Goal: Task Accomplishment & Management: Use online tool/utility

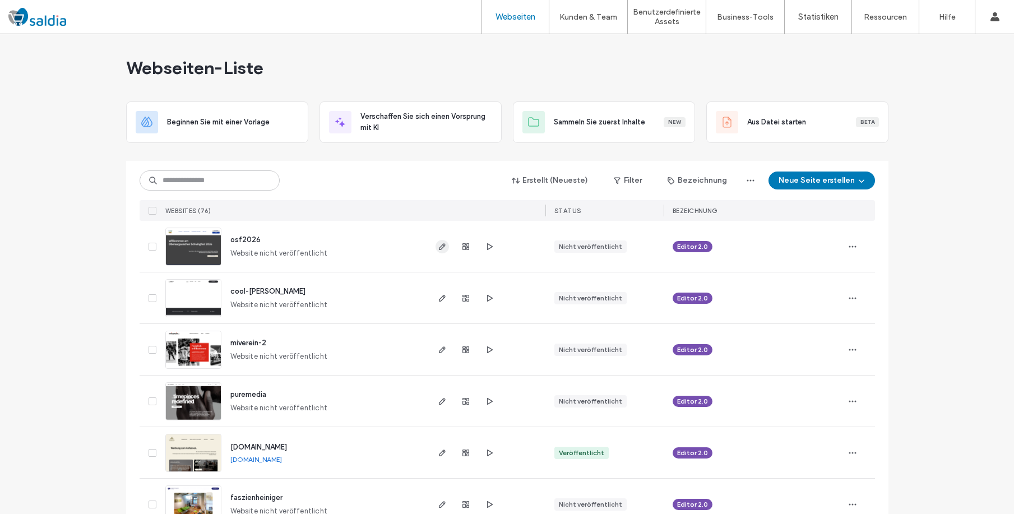
click at [438, 245] on icon "button" at bounding box center [442, 246] width 9 height 9
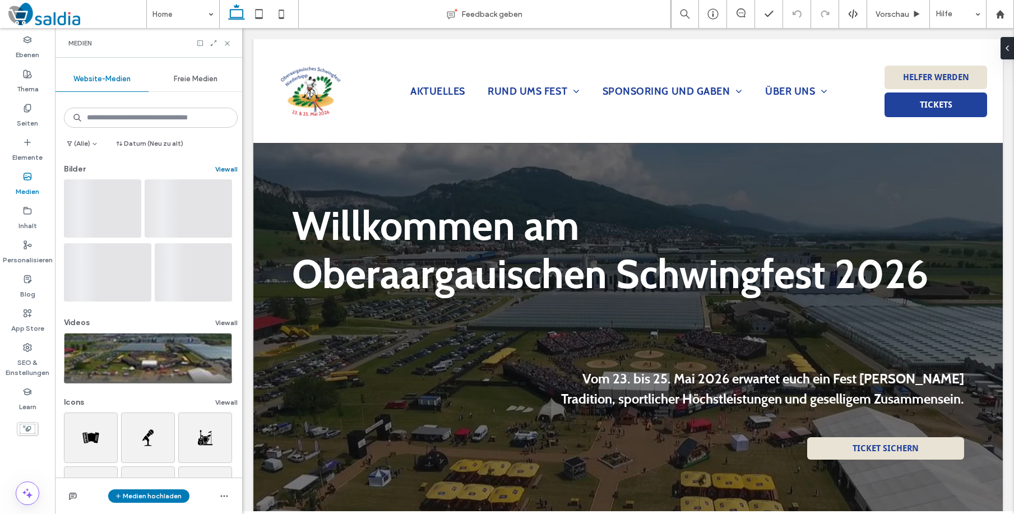
click at [225, 169] on button "View all" at bounding box center [226, 169] width 22 height 13
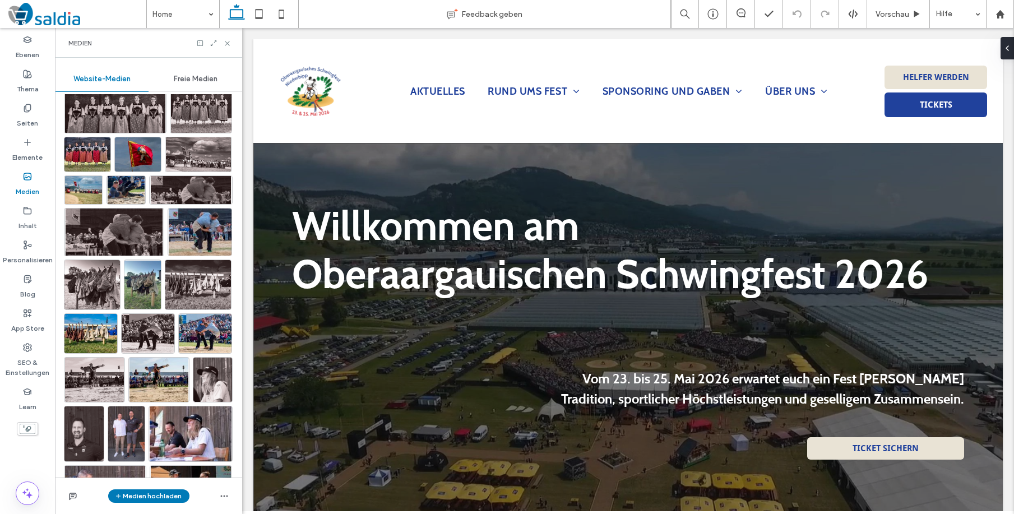
scroll to position [5564, 0]
click at [206, 283] on img at bounding box center [198, 283] width 67 height 50
click at [198, 284] on img at bounding box center [198, 283] width 67 height 50
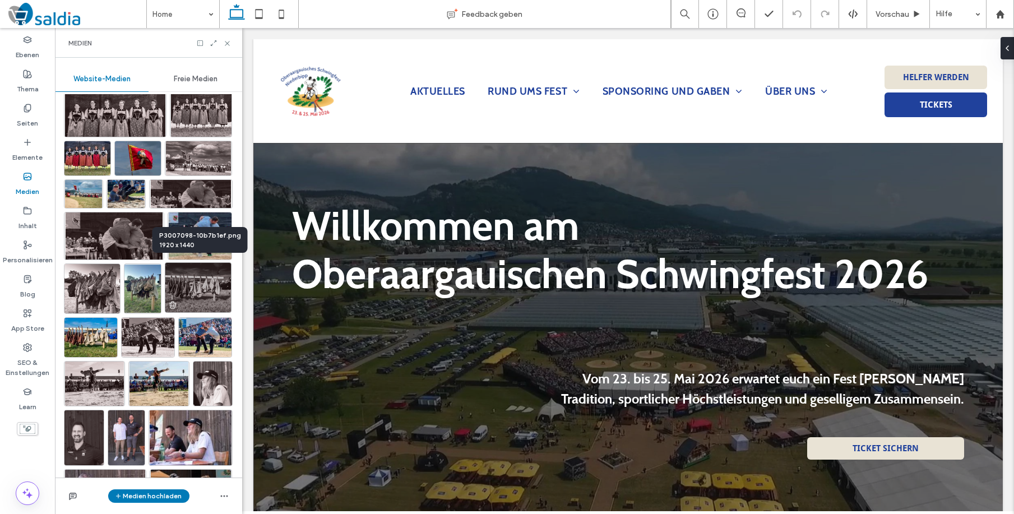
scroll to position [5562, 0]
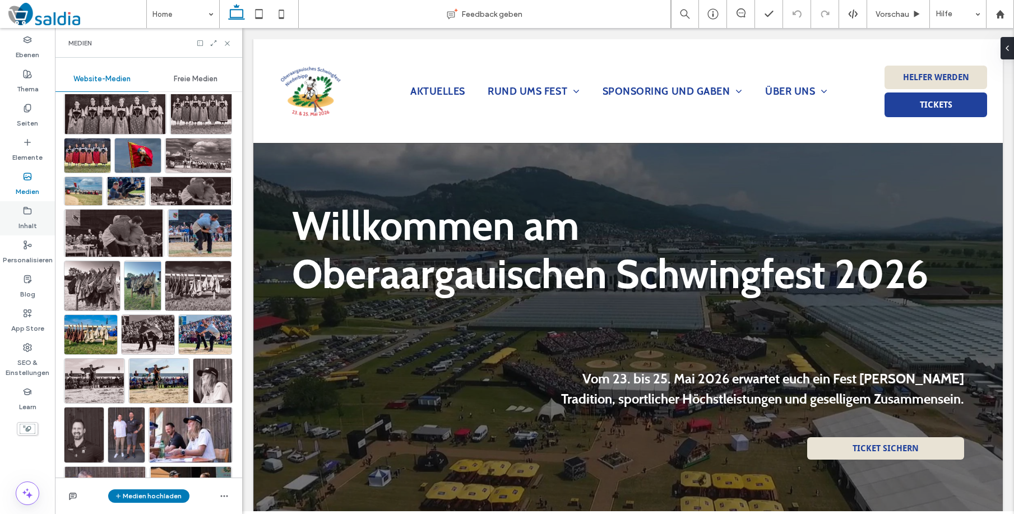
click at [27, 220] on label "Inhalt" at bounding box center [28, 223] width 19 height 16
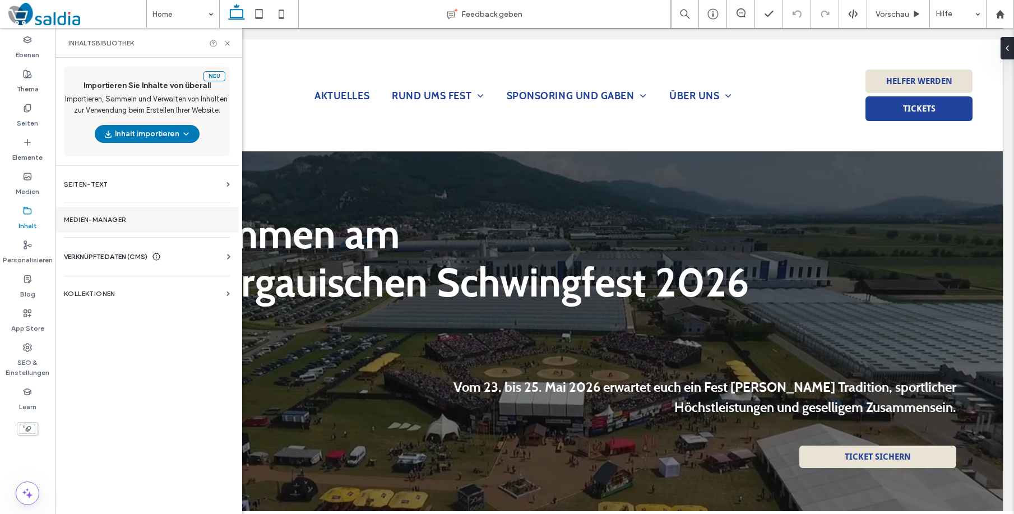
click at [102, 211] on section "Medien-Manager" at bounding box center [147, 220] width 184 height 26
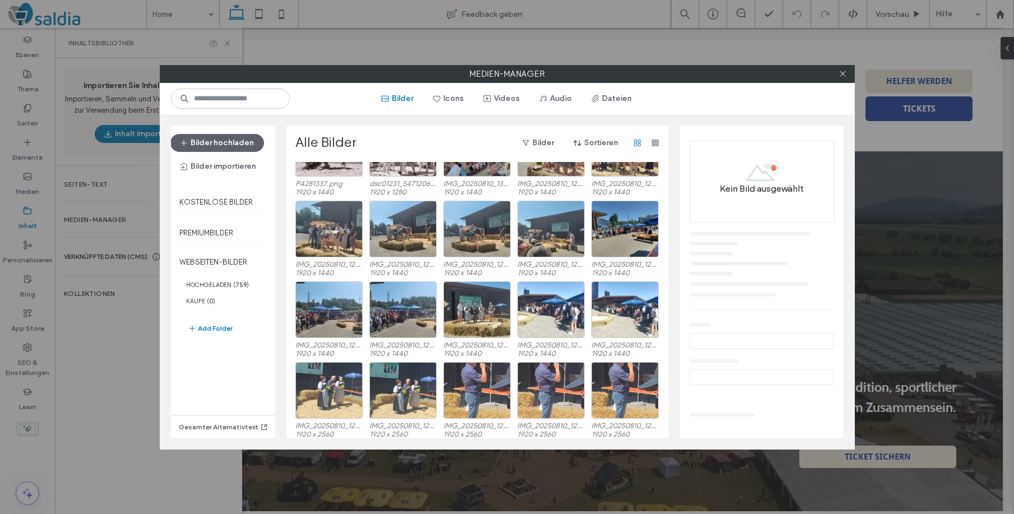
scroll to position [0, 0]
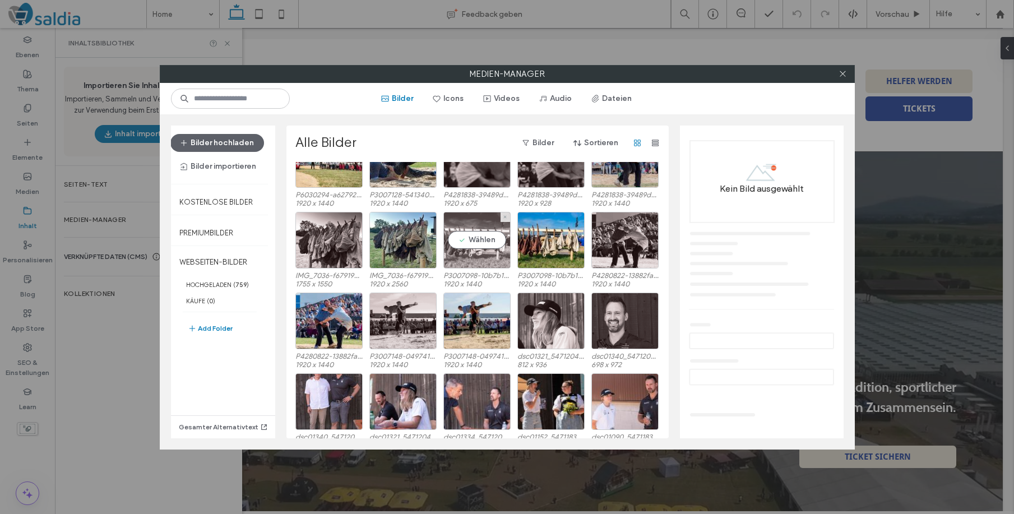
click at [475, 243] on div "dsc00994_54712044503_o-eadf0a38.jpg 1920 x 1280 dsc00993_54711002407_o-a18feccc…" at bounding box center [481, 300] width 371 height 276
click at [487, 236] on div "Wählen" at bounding box center [477, 239] width 67 height 57
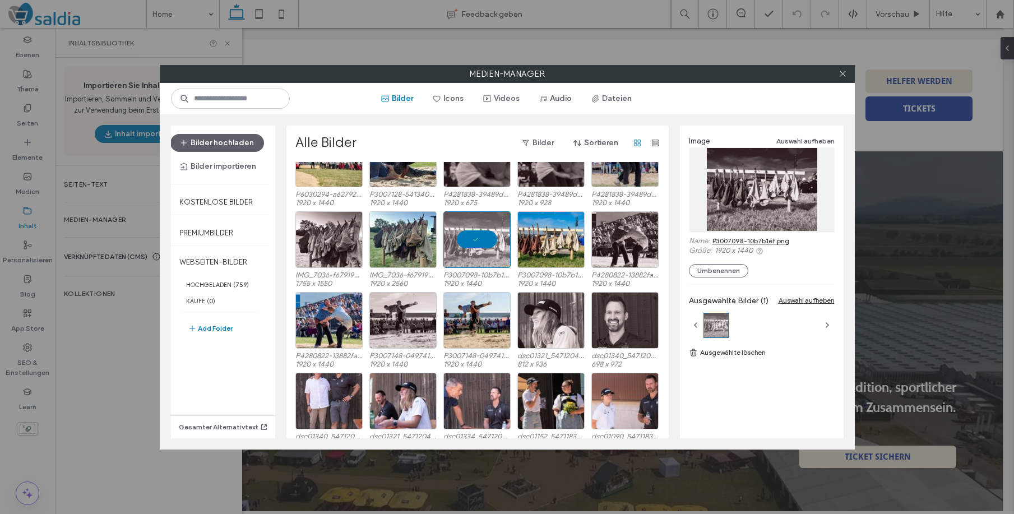
click at [752, 198] on div at bounding box center [763, 189] width 146 height 83
click at [844, 74] on icon at bounding box center [843, 74] width 8 height 8
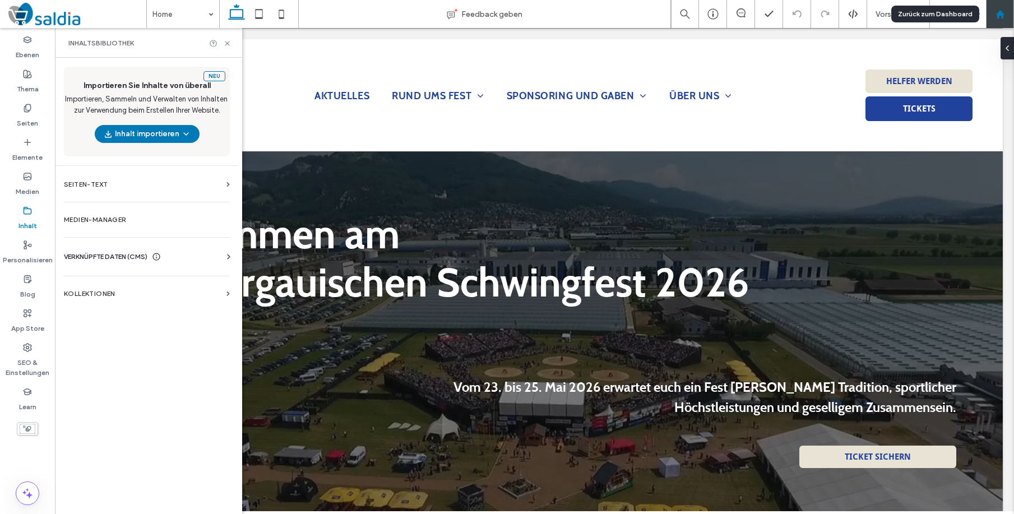
click at [999, 10] on icon at bounding box center [1001, 15] width 10 height 10
